Goal: Find specific page/section: Find specific page/section

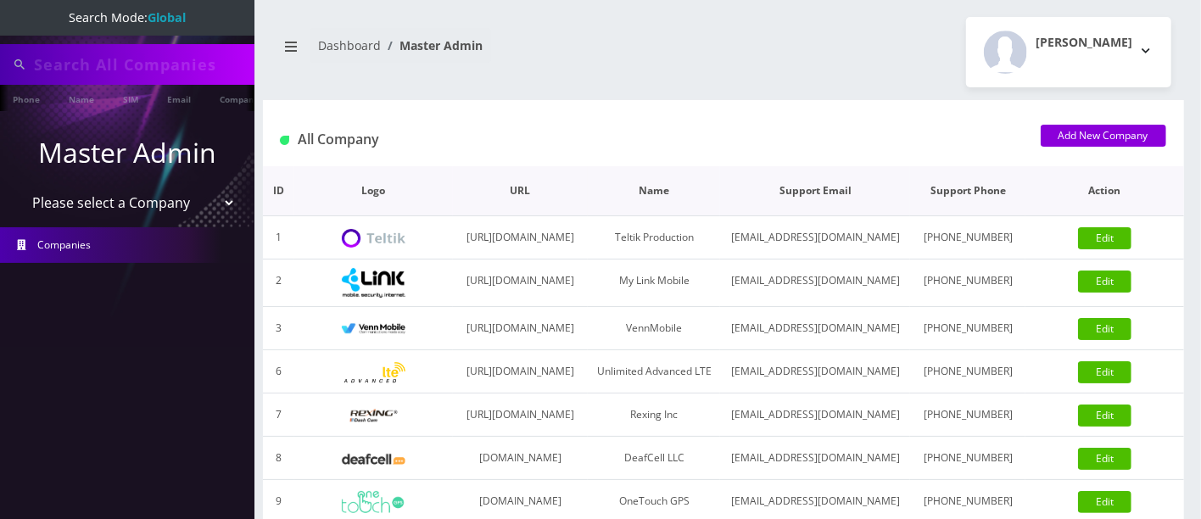
type input "8643300718"
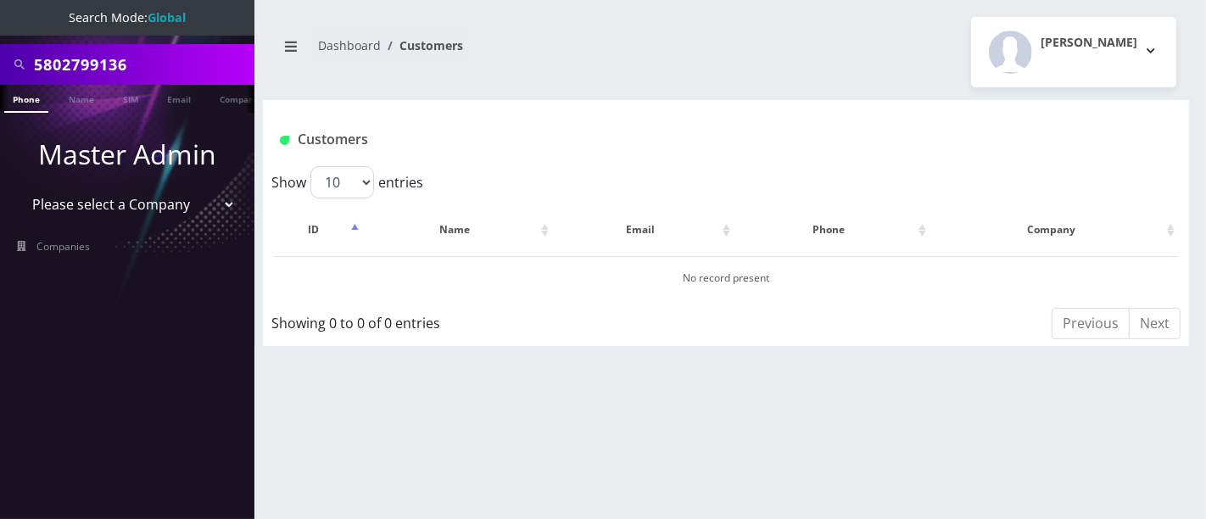
drag, startPoint x: 164, startPoint y: 57, endPoint x: 0, endPoint y: 57, distance: 163.6
click at [0, 57] on div "5802799136" at bounding box center [127, 64] width 254 height 41
paste input "[EMAIL_ADDRESS][DOMAIN_NAME]"
type input "[EMAIL_ADDRESS][DOMAIN_NAME]"
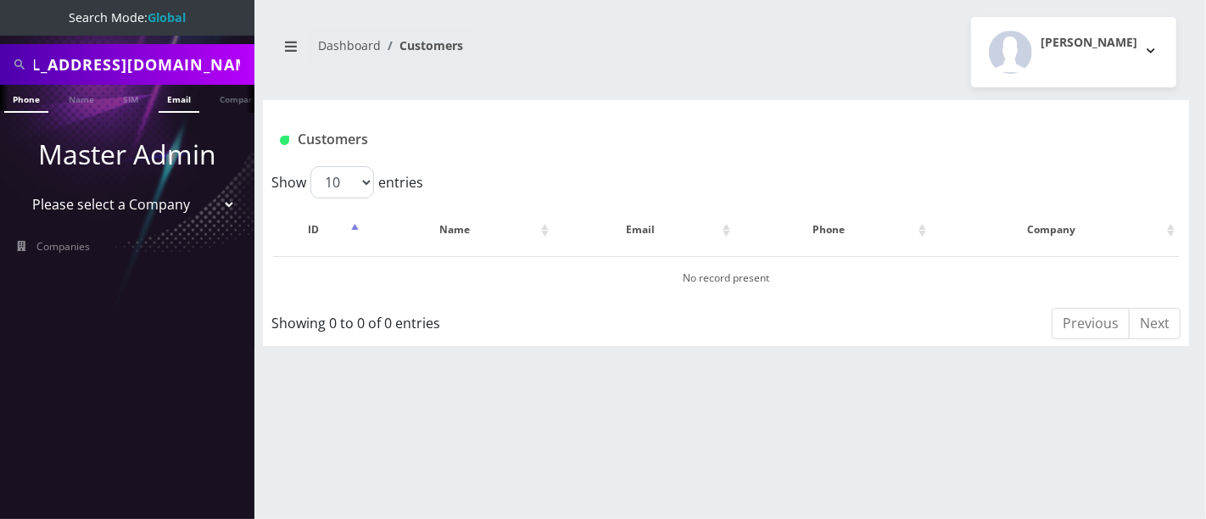
click at [172, 100] on link "Email" at bounding box center [179, 99] width 41 height 28
